Goal: Transaction & Acquisition: Purchase product/service

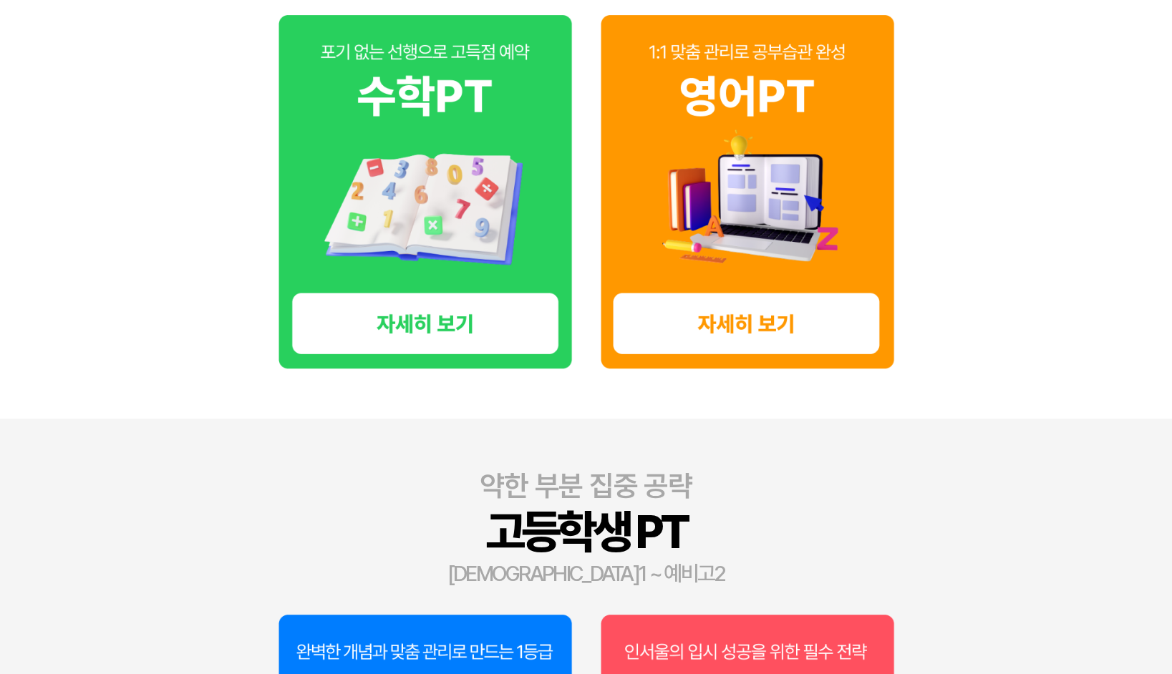
scroll to position [716, 0]
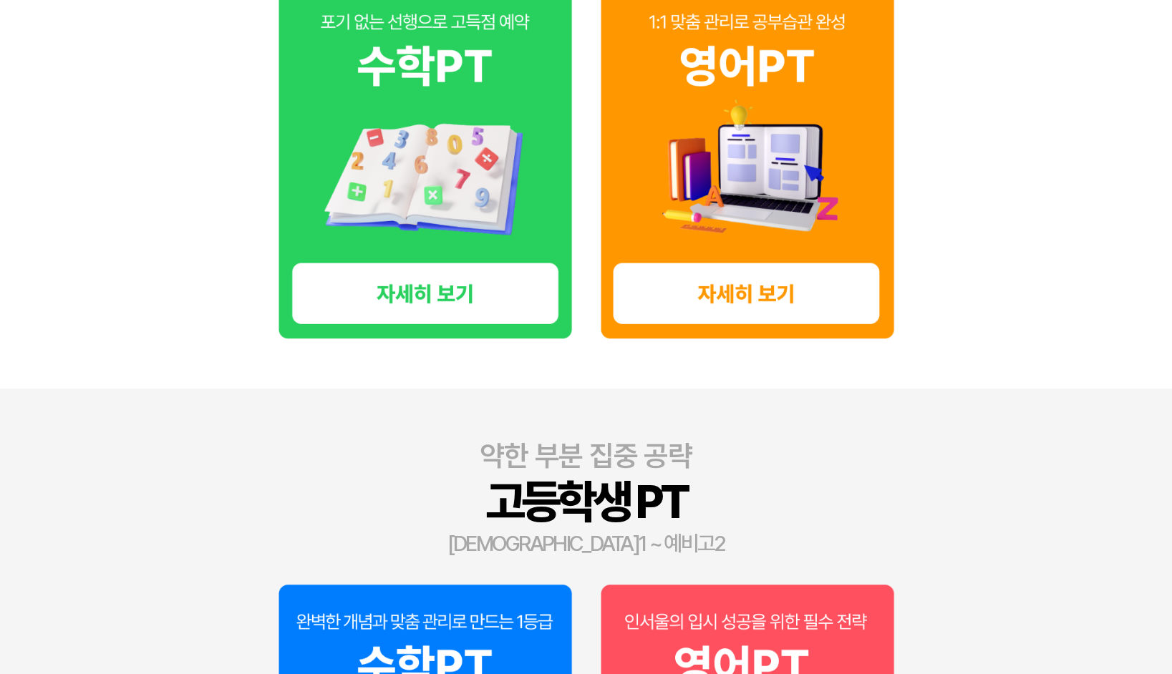
click at [458, 305] on img at bounding box center [424, 162] width 293 height 354
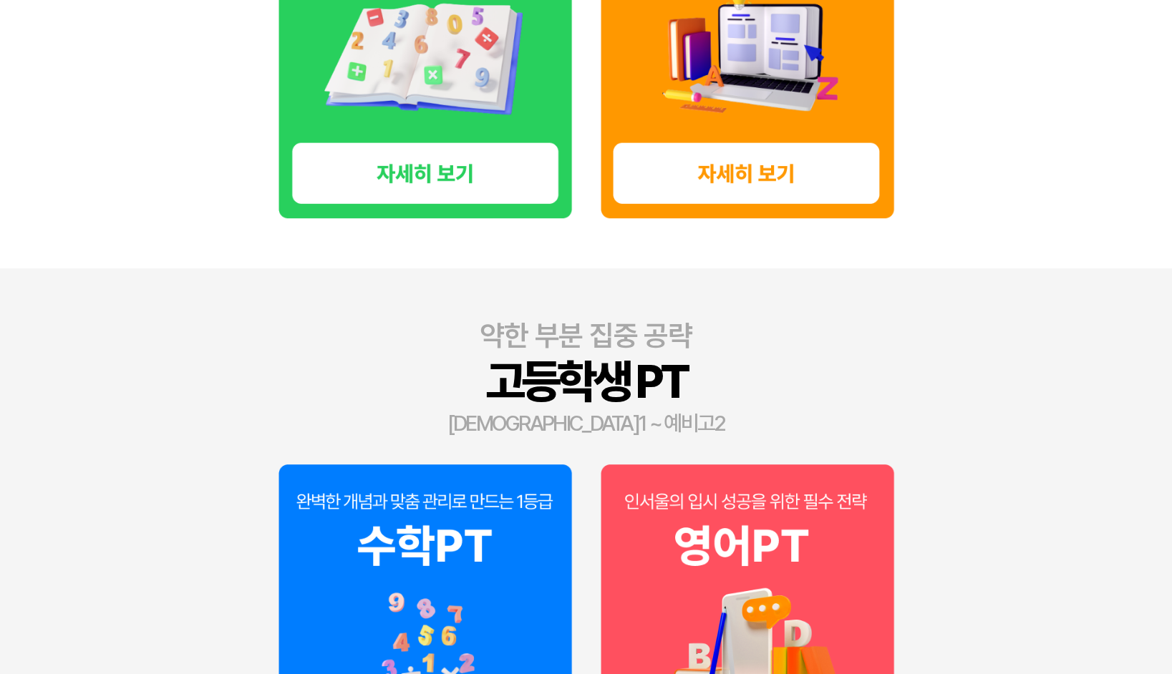
scroll to position [1074, 0]
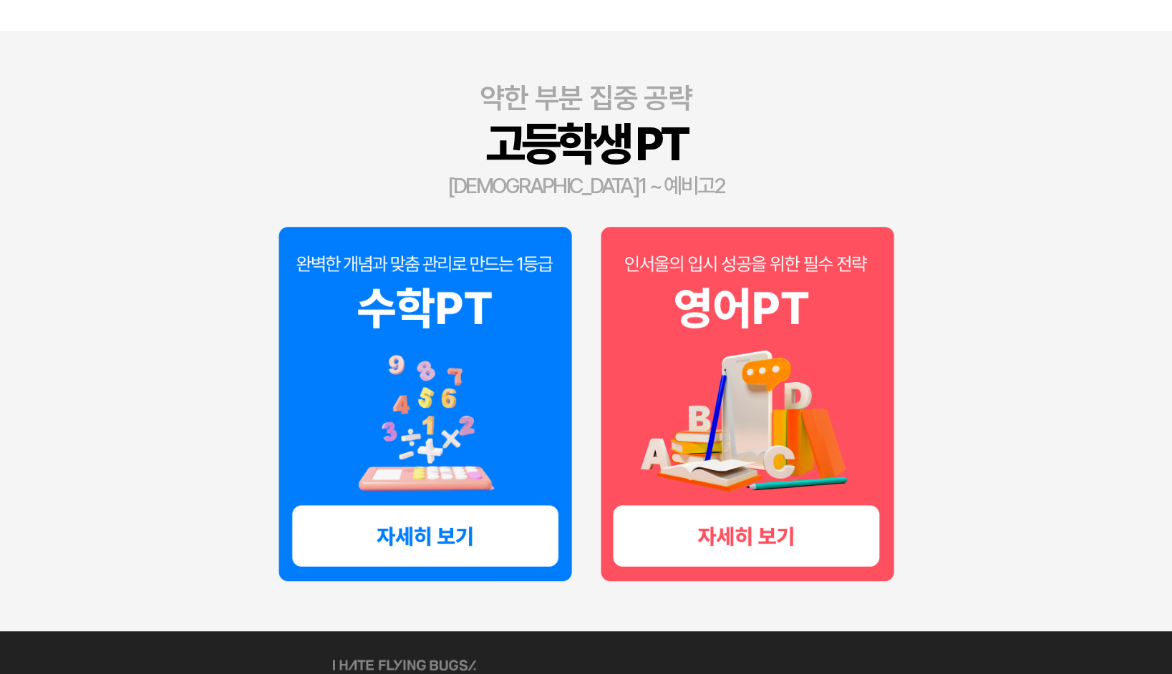
click at [429, 524] on img at bounding box center [424, 404] width 293 height 354
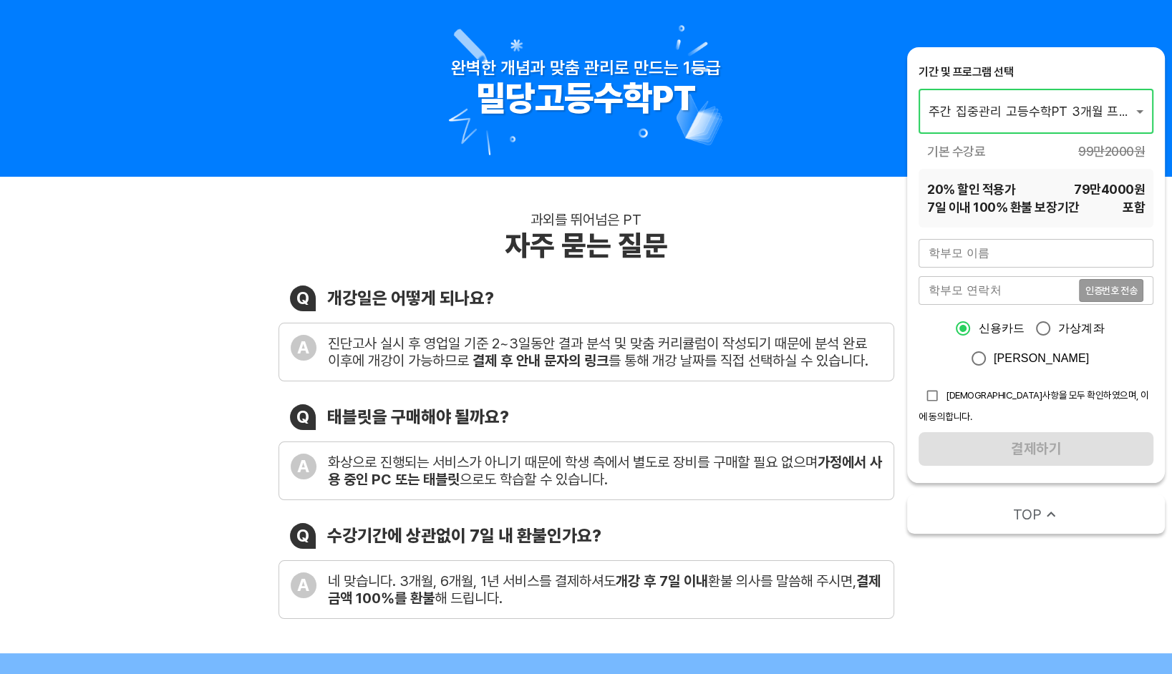
drag, startPoint x: 779, startPoint y: 216, endPoint x: 850, endPoint y: 66, distance: 166.2
click at [779, 215] on div "과외를 뛰어넘은 PT 자주 묻는 질문" at bounding box center [586, 237] width 616 height 52
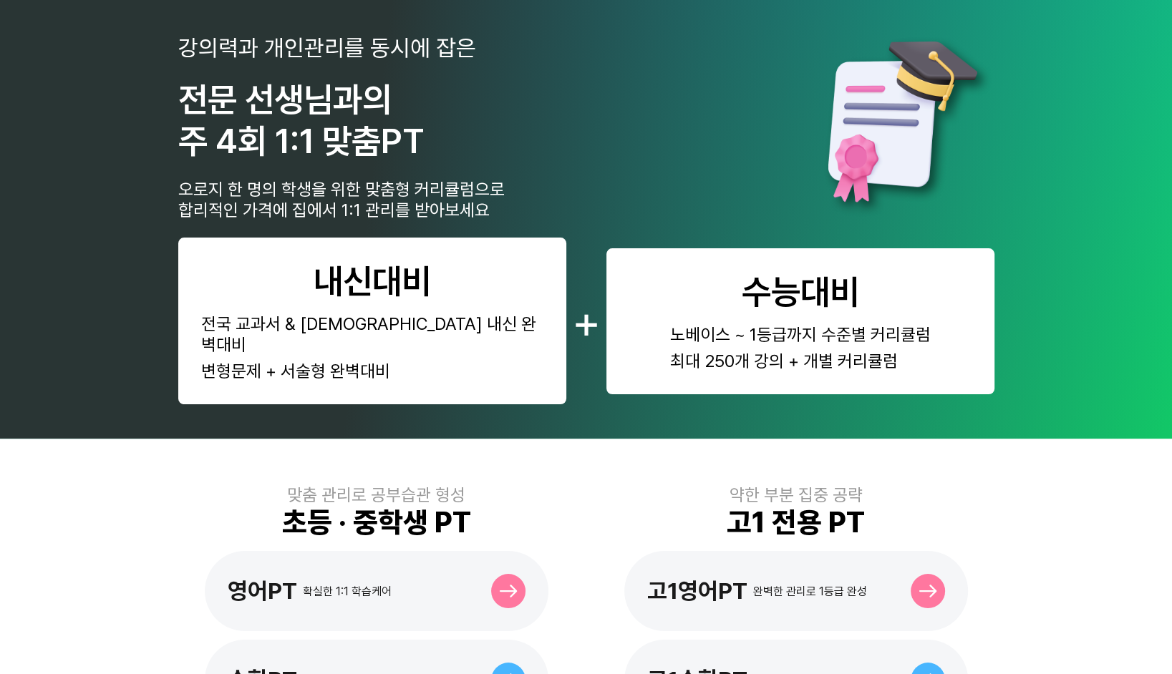
scroll to position [358, 0]
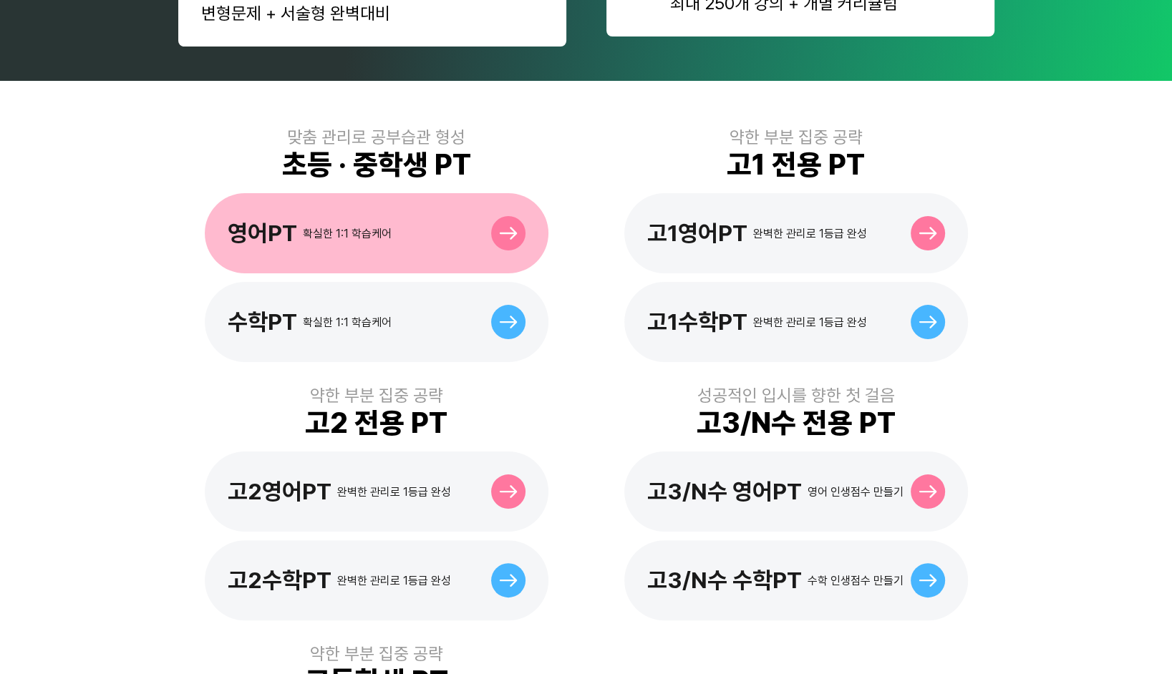
click at [410, 228] on div "영어PT 확실한 1:1 학습케어" at bounding box center [377, 233] width 344 height 80
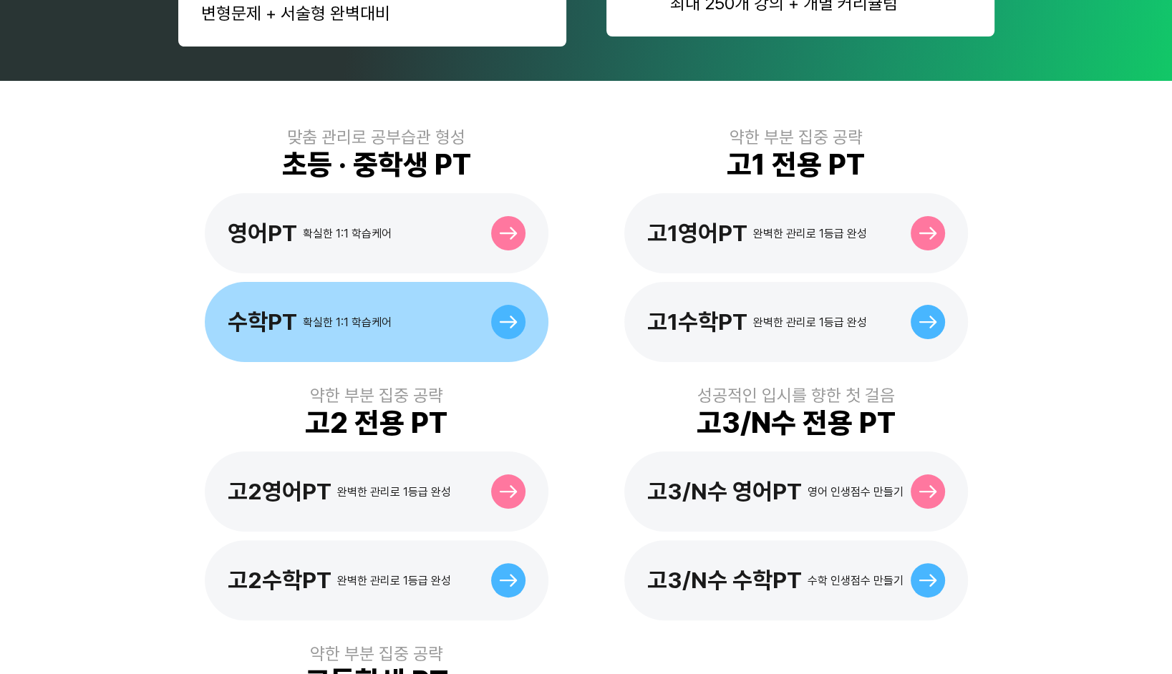
click at [469, 313] on div "수학PT 확실한 1:1 학습케어" at bounding box center [377, 322] width 344 height 80
